Goal: Transaction & Acquisition: Purchase product/service

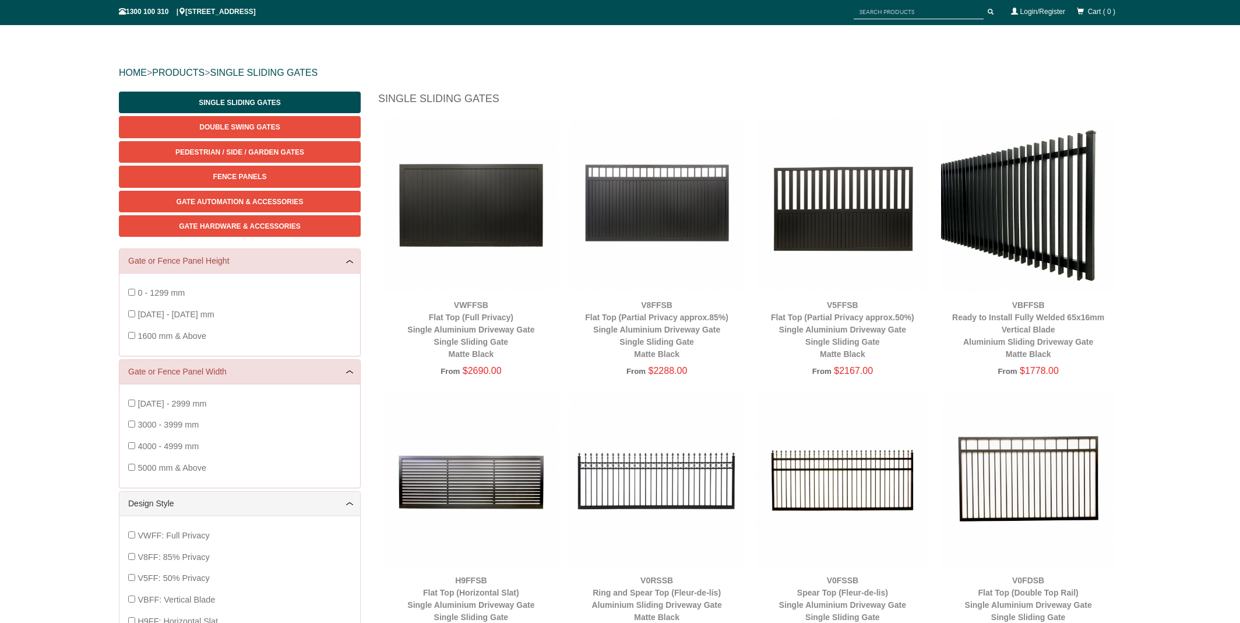
scroll to position [94, 0]
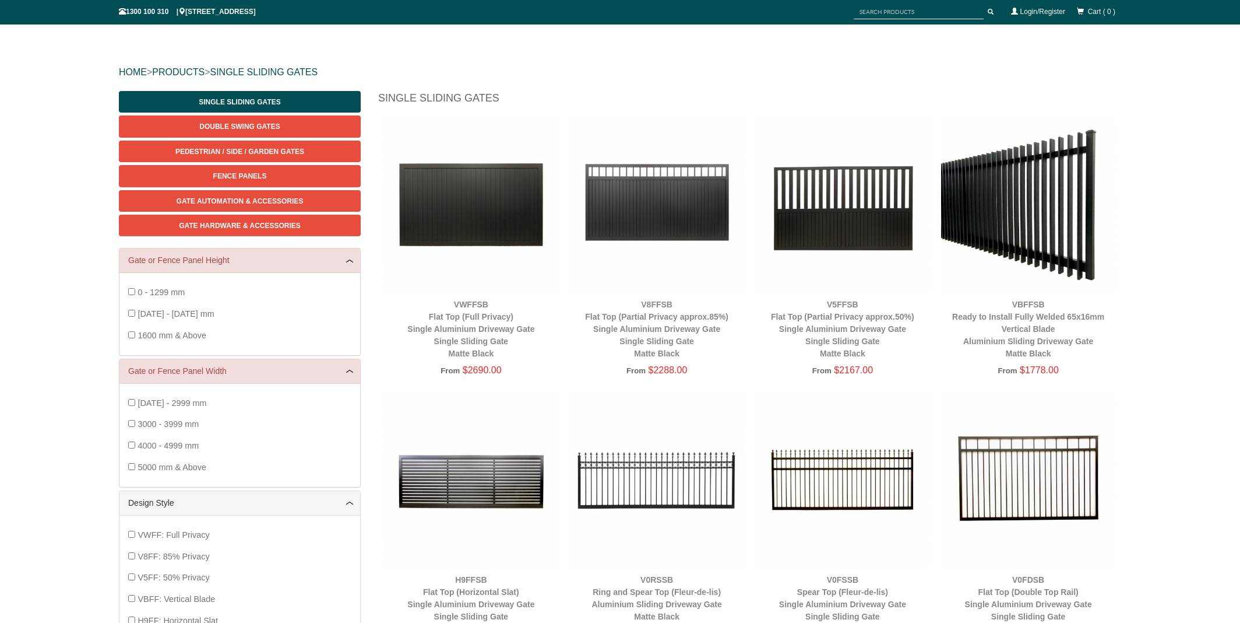
click at [136, 312] on div "0 - 1299 mm [DATE] - [DATE] mm 1600 mm & Above" at bounding box center [239, 314] width 223 height 64
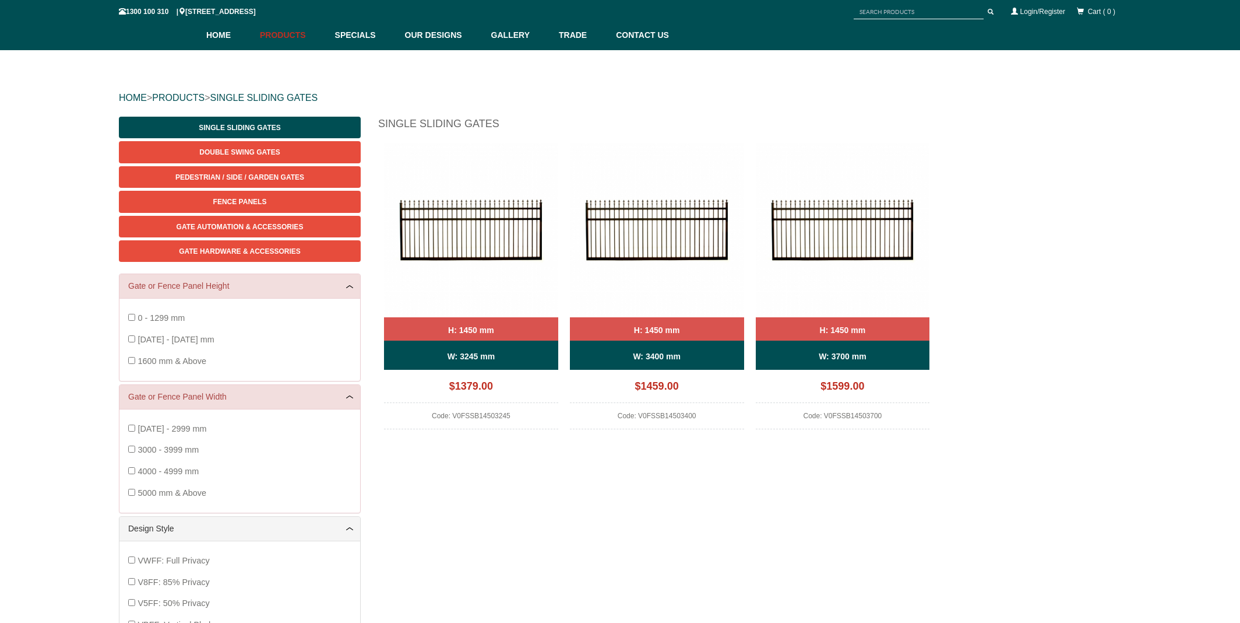
scroll to position [68, 0]
click at [834, 358] on b "W: 3700 mm" at bounding box center [842, 356] width 47 height 9
click at [240, 224] on span "Gate Automation & Accessories" at bounding box center [240, 227] width 127 height 8
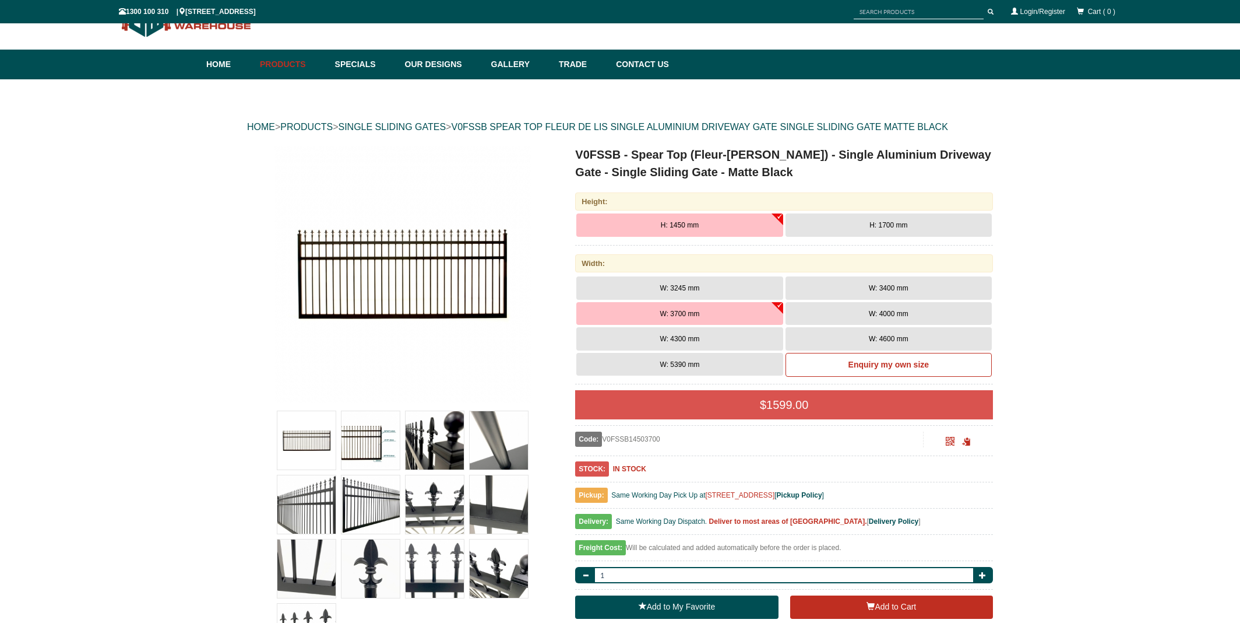
scroll to position [41, 0]
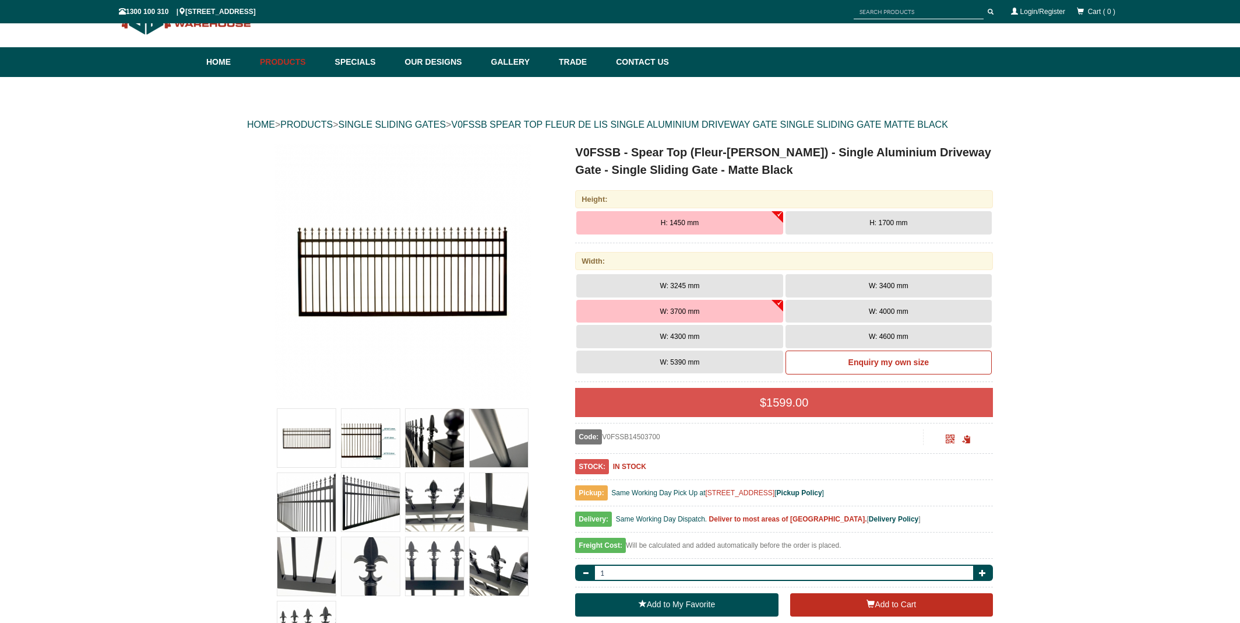
click at [902, 284] on span "W: 3400 mm" at bounding box center [889, 286] width 40 height 8
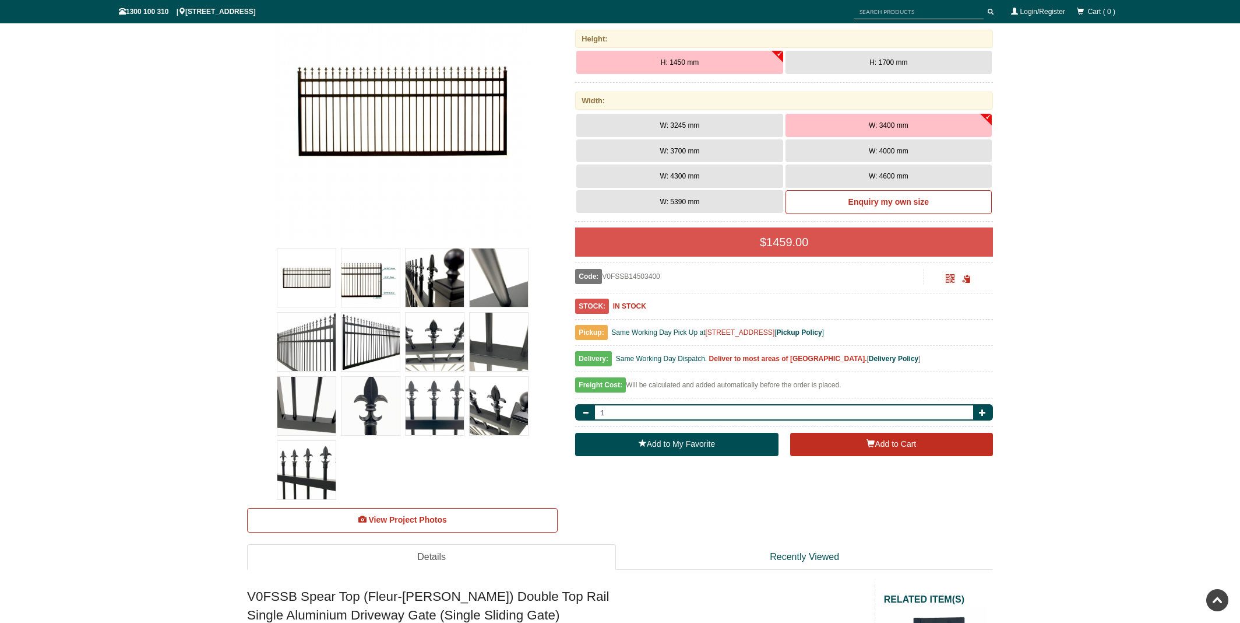
scroll to position [202, 0]
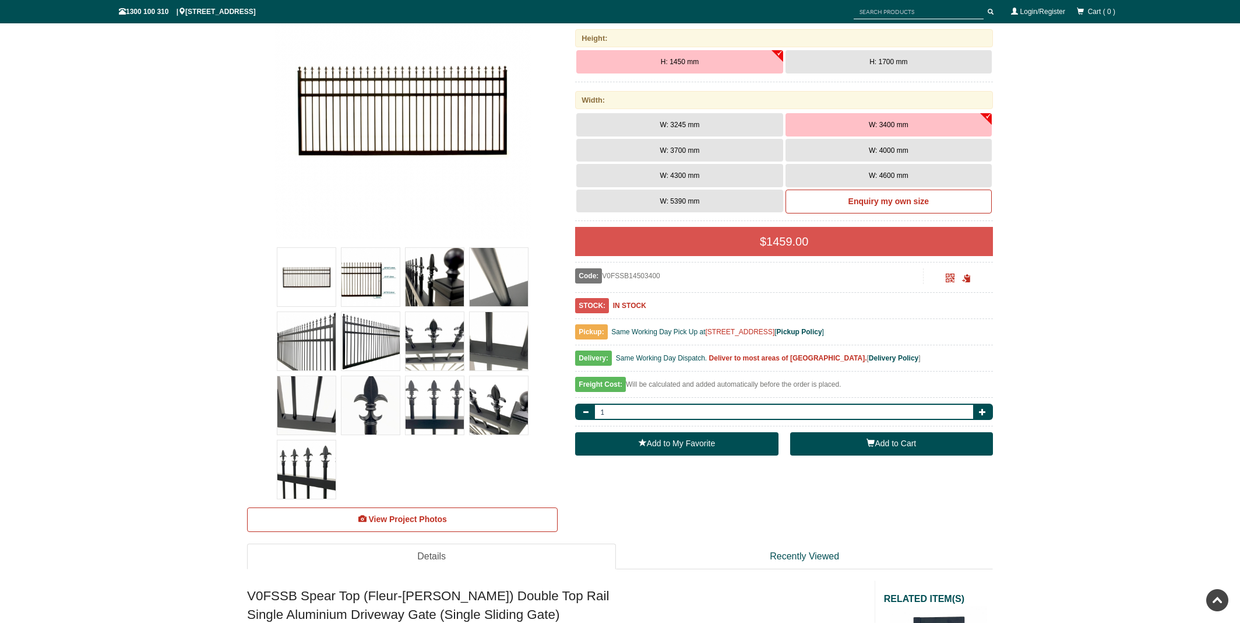
click at [881, 437] on button "Add to Cart" at bounding box center [891, 443] width 203 height 23
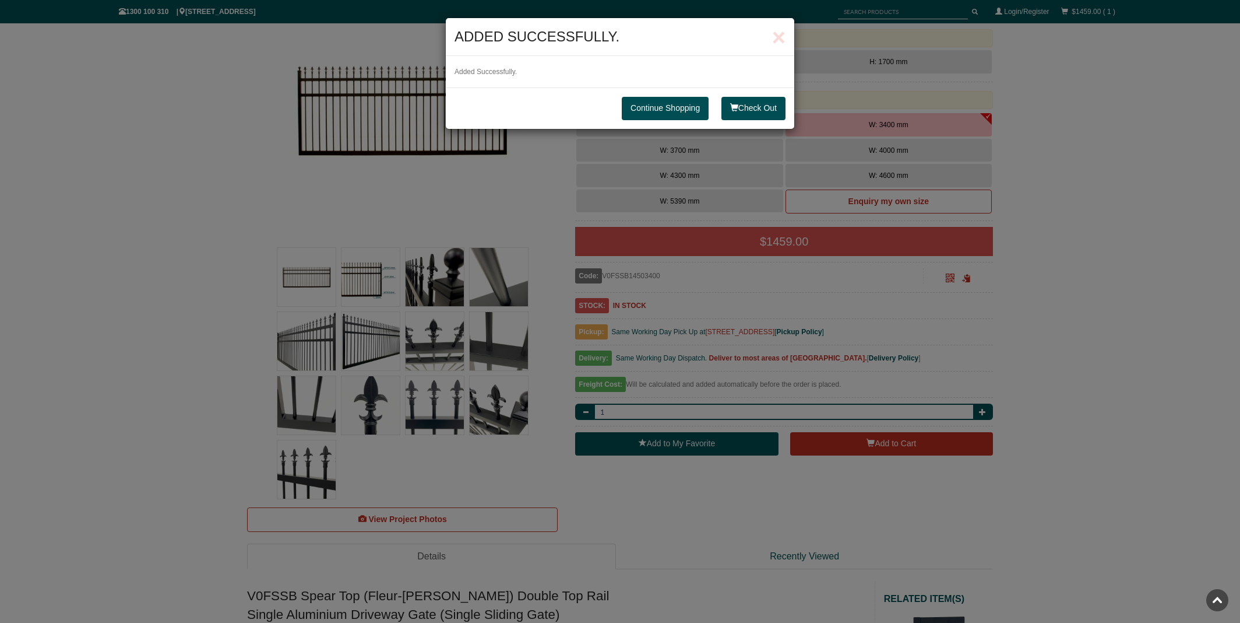
click at [644, 106] on link "Continue Shopping" at bounding box center [665, 108] width 87 height 23
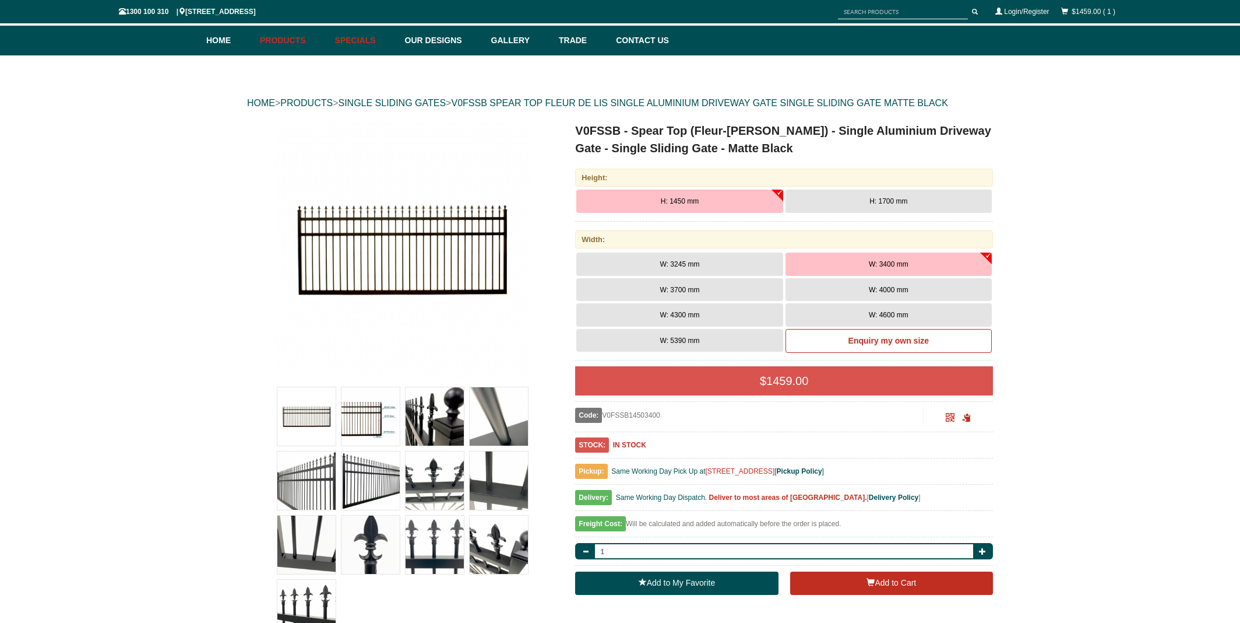
scroll to position [64, 1]
click at [370, 47] on link "Specials" at bounding box center [364, 40] width 70 height 30
